Goal: Find specific page/section: Find specific page/section

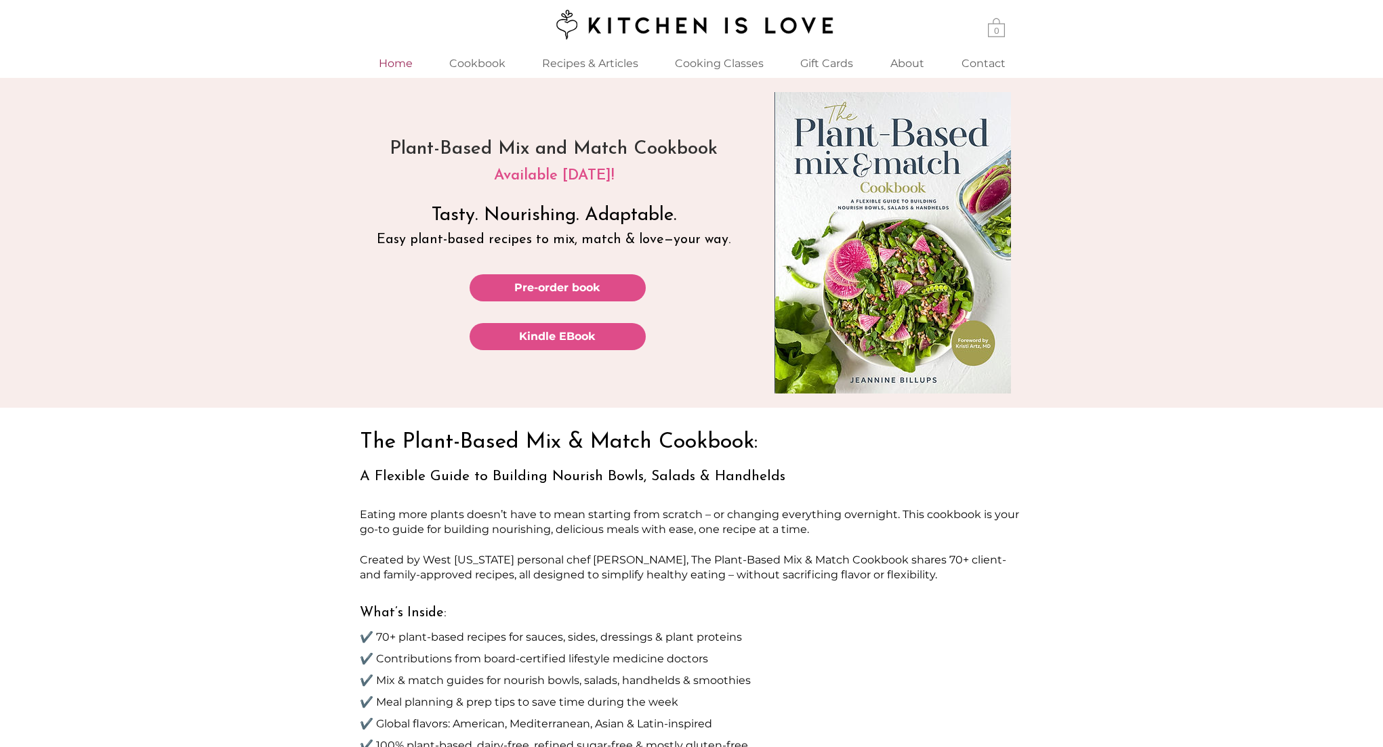
click at [387, 56] on p "Home" at bounding box center [395, 63] width 47 height 29
drag, startPoint x: 545, startPoint y: 145, endPoint x: 455, endPoint y: 136, distance: 89.9
click at [455, 136] on span "​​ Plant-Based Mix and Match Cookbook" at bounding box center [554, 147] width 328 height 23
drag, startPoint x: 105, startPoint y: 239, endPoint x: 130, endPoint y: 252, distance: 28.5
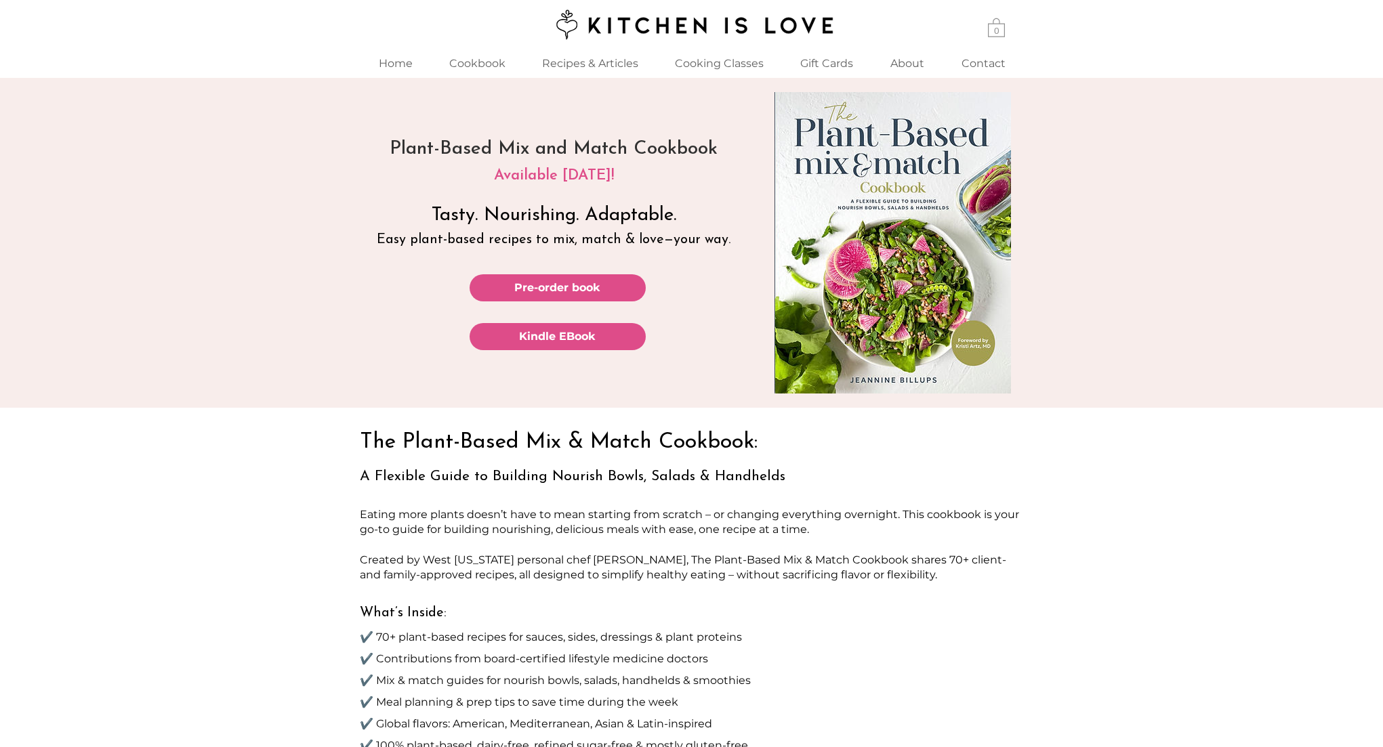
click at [105, 239] on div "main content" at bounding box center [691, 243] width 1383 height 330
drag, startPoint x: 526, startPoint y: 148, endPoint x: 445, endPoint y: 145, distance: 81.4
click at [445, 145] on span "Plant-Based Mix and Match Cookbook" at bounding box center [554, 149] width 328 height 19
click at [446, 145] on span "Plant-Based Mix and Match Cookbook" at bounding box center [554, 149] width 328 height 19
click at [481, 146] on span "Plant-Based Mix and Match Cookbook" at bounding box center [554, 149] width 328 height 19
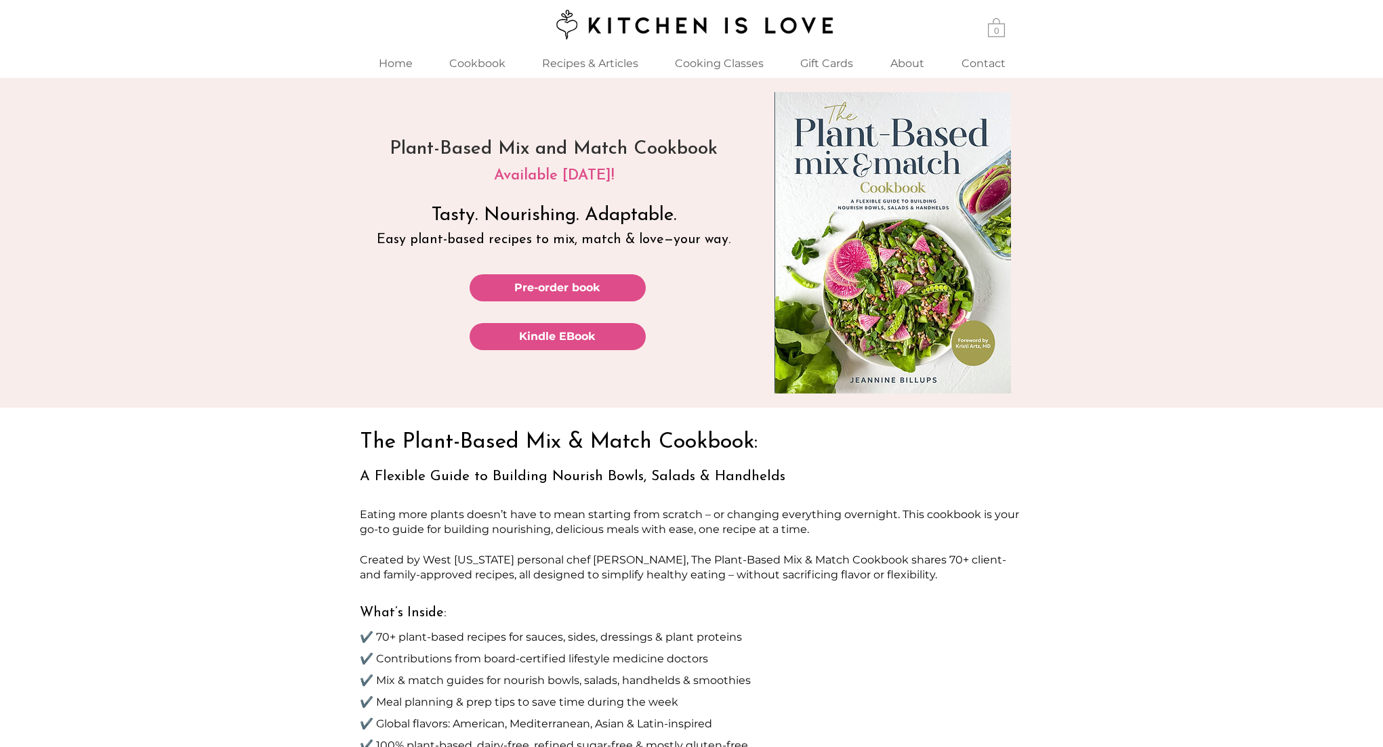
click at [481, 146] on span "Plant-Based Mix and Match Cookbook" at bounding box center [554, 149] width 328 height 19
click at [400, 62] on p "Home" at bounding box center [395, 63] width 47 height 29
